Goal: Find contact information: Obtain details needed to contact an individual or organization

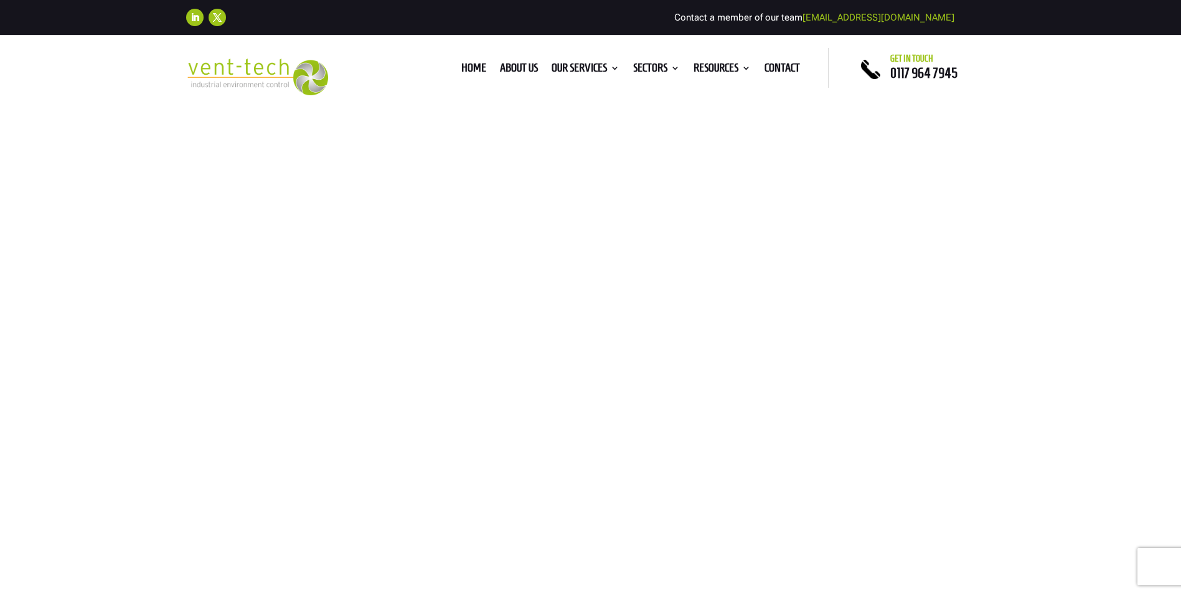
click at [789, 60] on div "Home About us Our Services Consultancy Design Installation Commissioning Testin…" at bounding box center [590, 68] width 476 height 40
click at [789, 66] on link "Contact" at bounding box center [782, 71] width 35 height 14
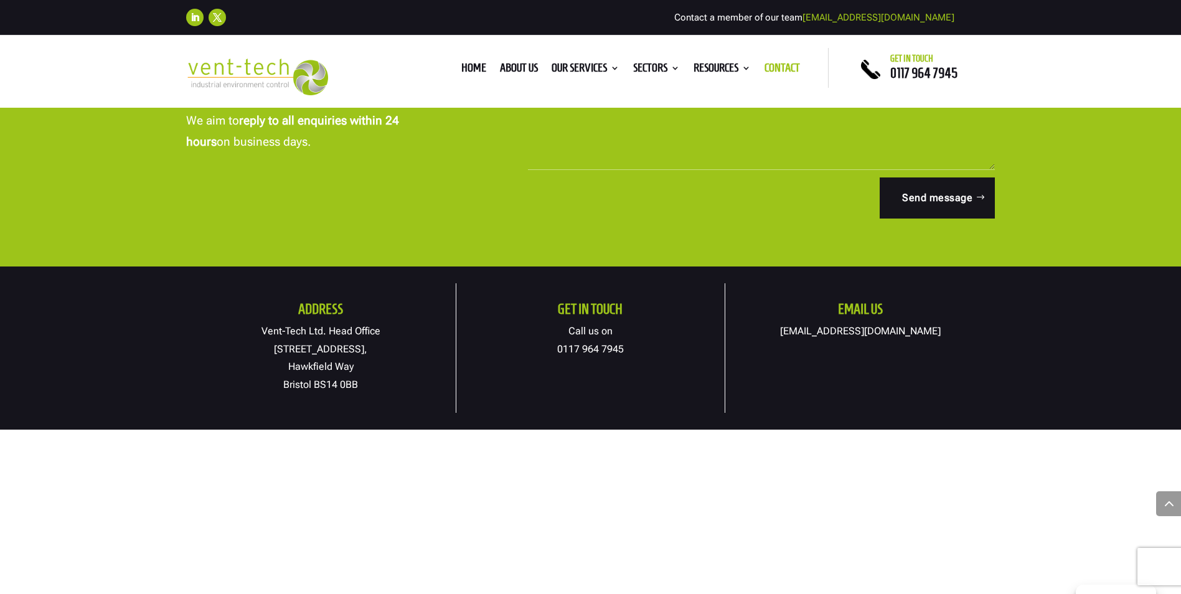
scroll to position [560, 0]
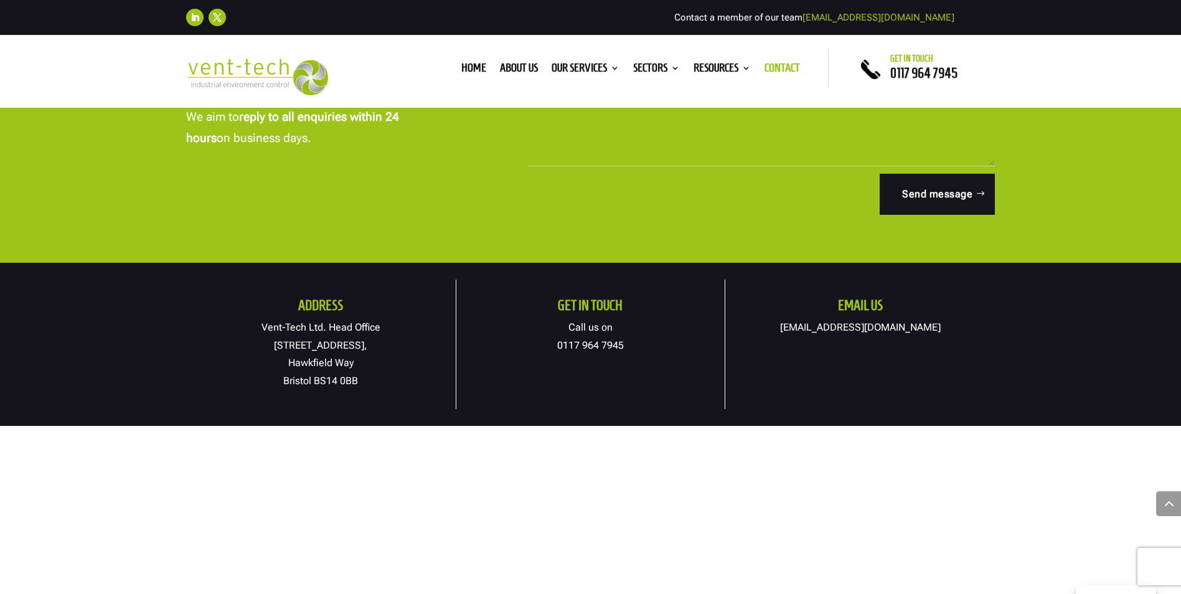
click at [831, 327] on link "[EMAIL_ADDRESS][DOMAIN_NAME]" at bounding box center [860, 327] width 161 height 12
